Goal: Check status: Check status

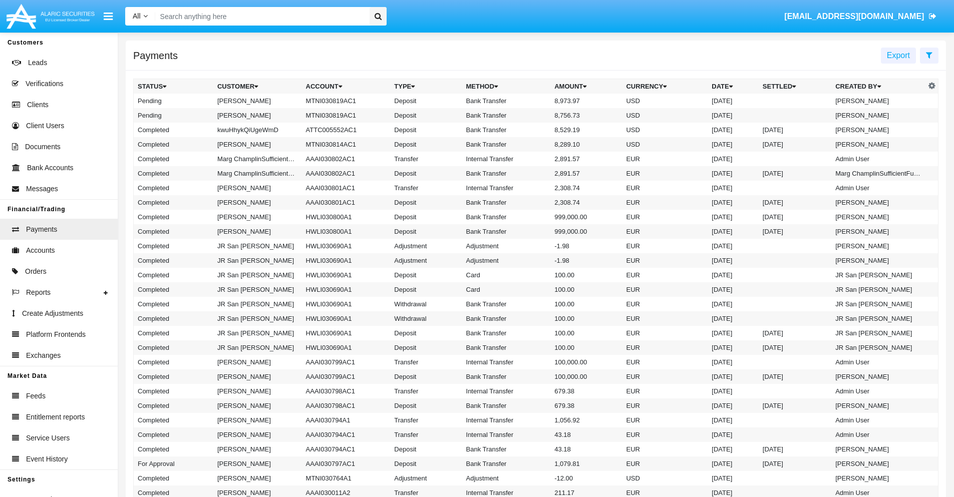
click at [929, 55] on icon at bounding box center [929, 55] width 7 height 8
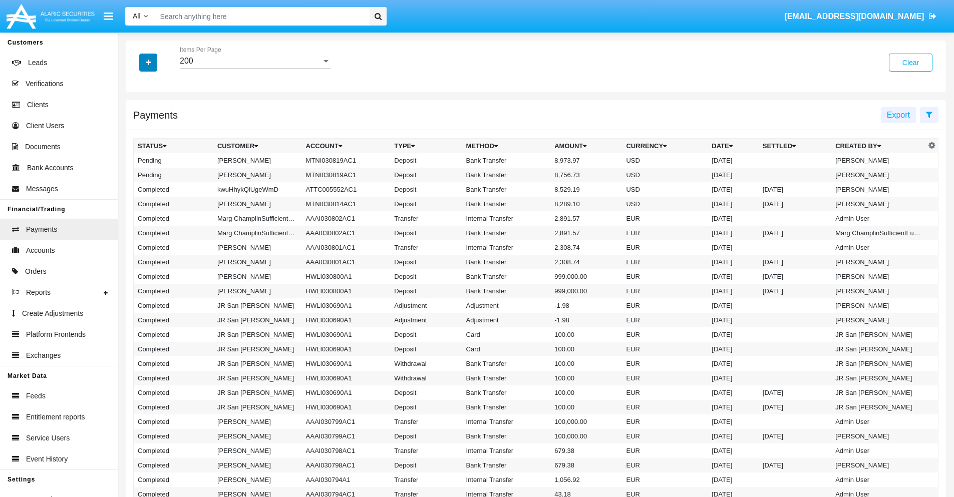
click at [148, 62] on icon "button" at bounding box center [149, 62] width 6 height 7
click at [157, 83] on span "Status" at bounding box center [157, 83] width 23 height 12
click at [138, 87] on input "Status" at bounding box center [137, 87] width 1 height 1
checkbox input "true"
click at [148, 62] on icon "button" at bounding box center [149, 62] width 6 height 7
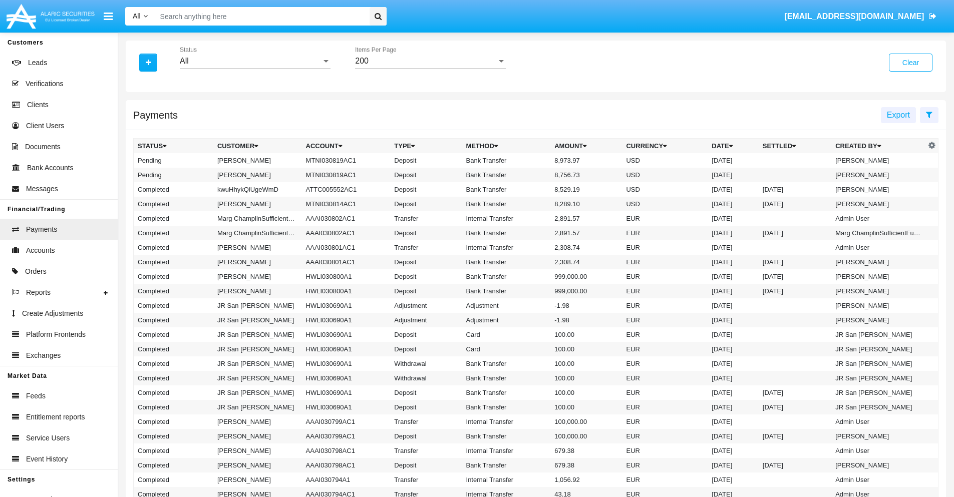
click at [255, 61] on div "All" at bounding box center [251, 61] width 142 height 9
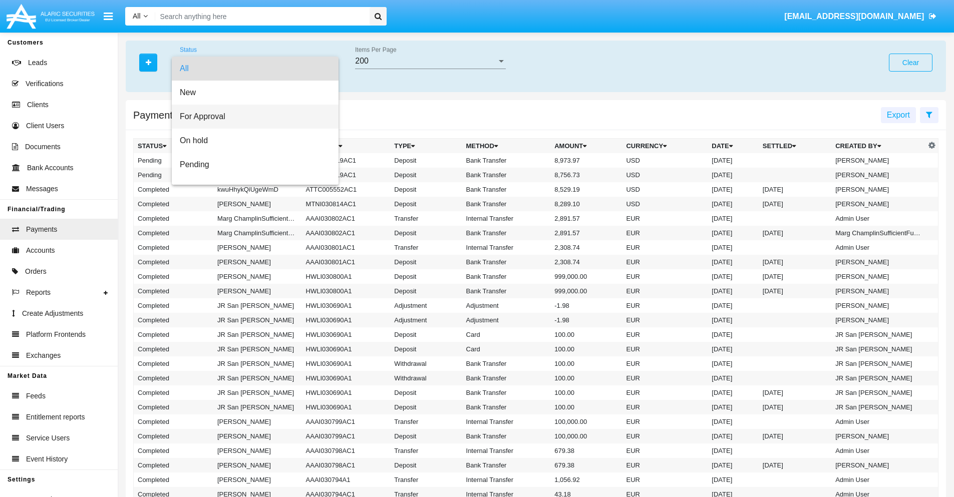
click at [251, 117] on span "For Approval" at bounding box center [255, 117] width 151 height 24
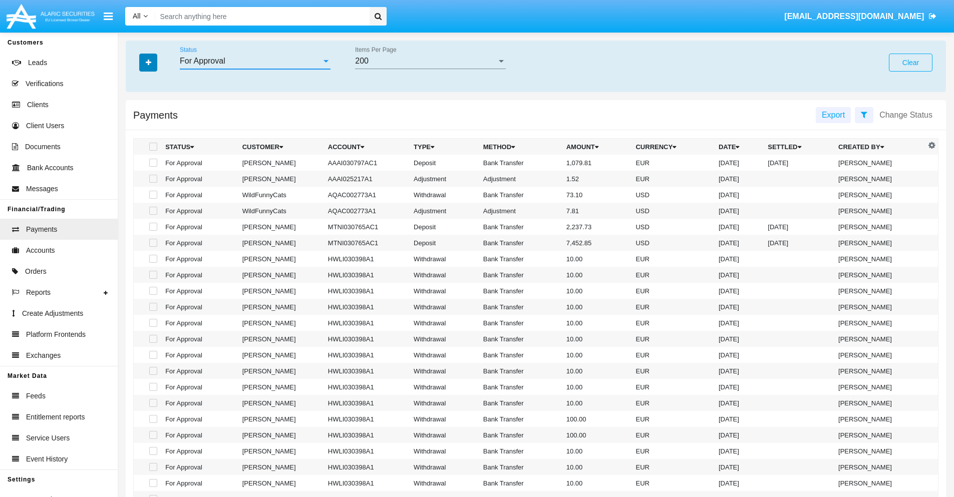
click at [148, 62] on icon "button" at bounding box center [149, 62] width 6 height 7
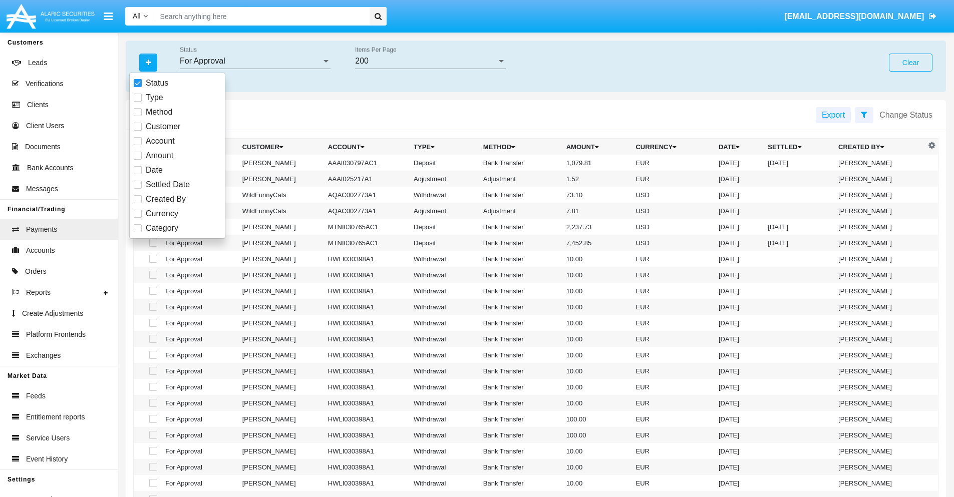
click at [162, 214] on span "Currency" at bounding box center [162, 214] width 33 height 12
click at [138, 218] on input "Currency" at bounding box center [137, 218] width 1 height 1
checkbox input "true"
click at [148, 62] on icon "button" at bounding box center [149, 62] width 6 height 7
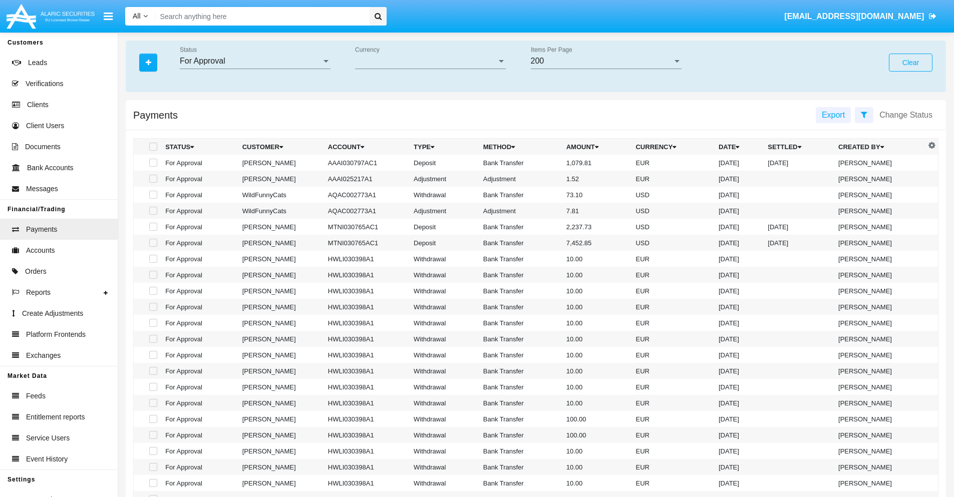
click at [430, 61] on span "Currency" at bounding box center [426, 61] width 142 height 9
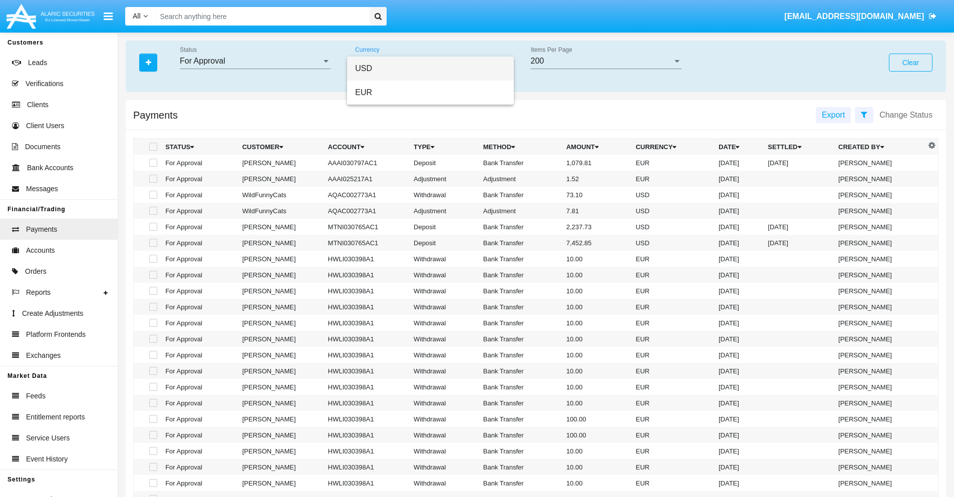
click at [430, 69] on span "USD" at bounding box center [430, 69] width 151 height 24
